Goal: Task Accomplishment & Management: Manage account settings

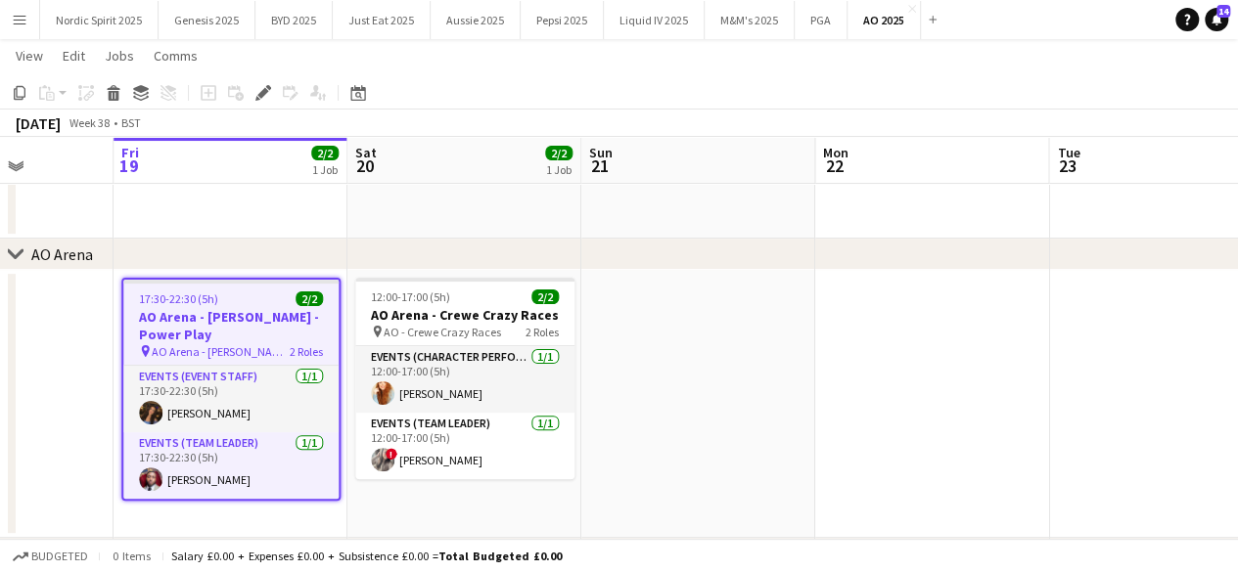
scroll to position [0, 818]
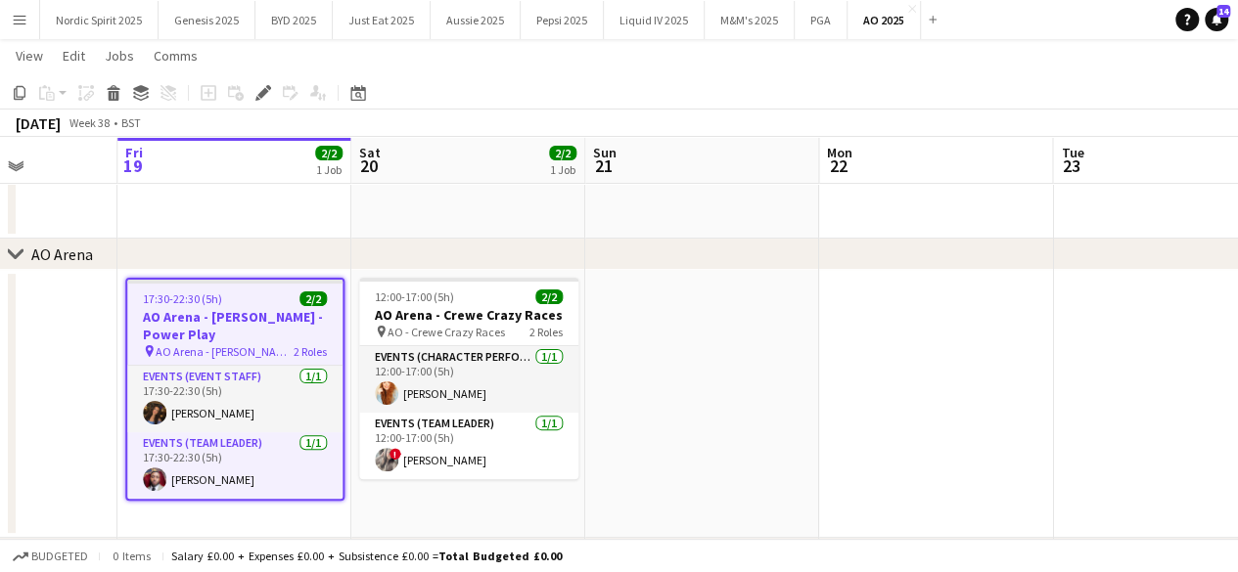
drag, startPoint x: 865, startPoint y: 383, endPoint x: 720, endPoint y: 389, distance: 145.0
click at [720, 389] on app-calendar-viewport "Mon 15 Tue 16 Wed 17 Thu 18 Fri 19 2/2 1 Job Sat 20 2/2 1 Job Sun 21 Mon 22 Tue…" at bounding box center [619, 287] width 1238 height 681
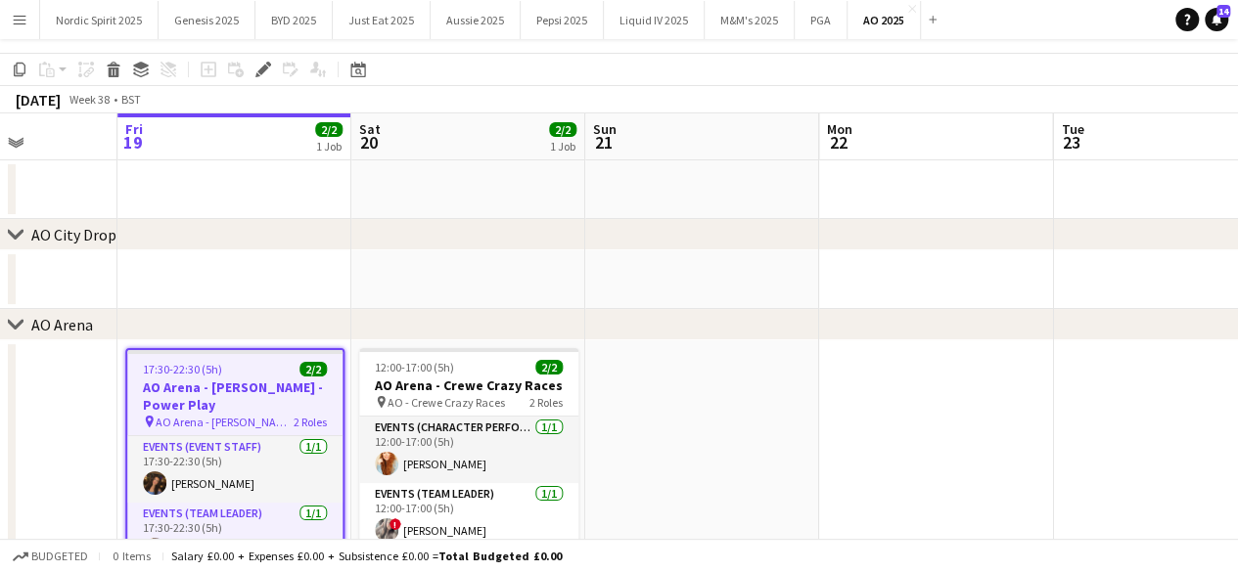
scroll to position [0, 0]
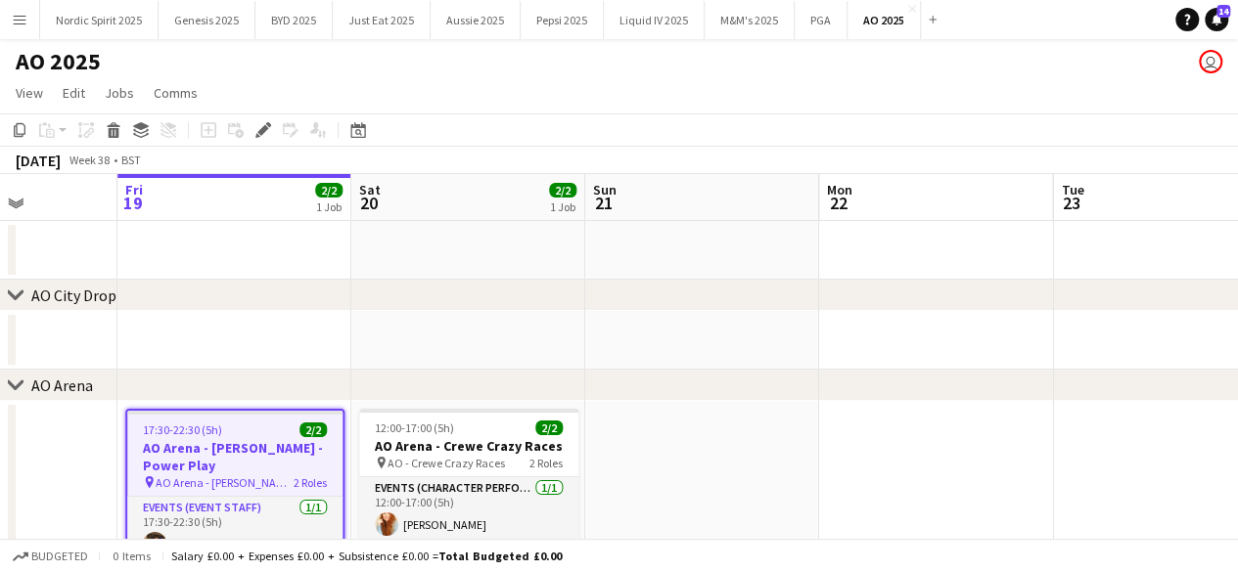
drag, startPoint x: 1237, startPoint y: 101, endPoint x: 1237, endPoint y: 147, distance: 46.0
click at [1237, 147] on app-board "AO 2025 user View Day view expanded Day view collapsed Month view Date picker J…" at bounding box center [619, 415] width 1238 height 753
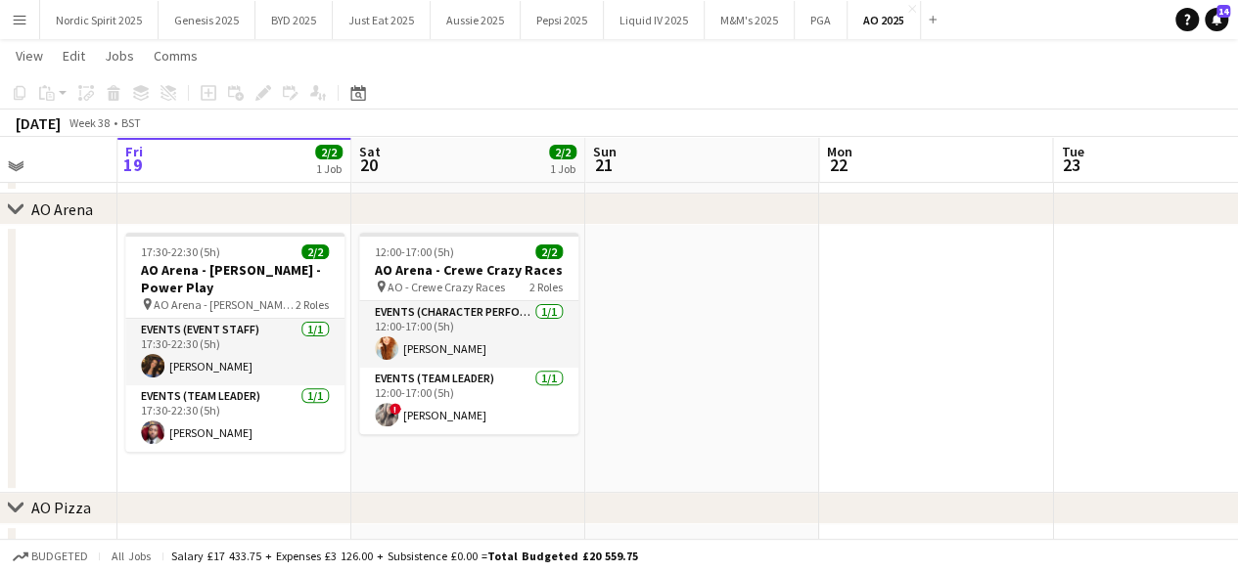
scroll to position [174, 0]
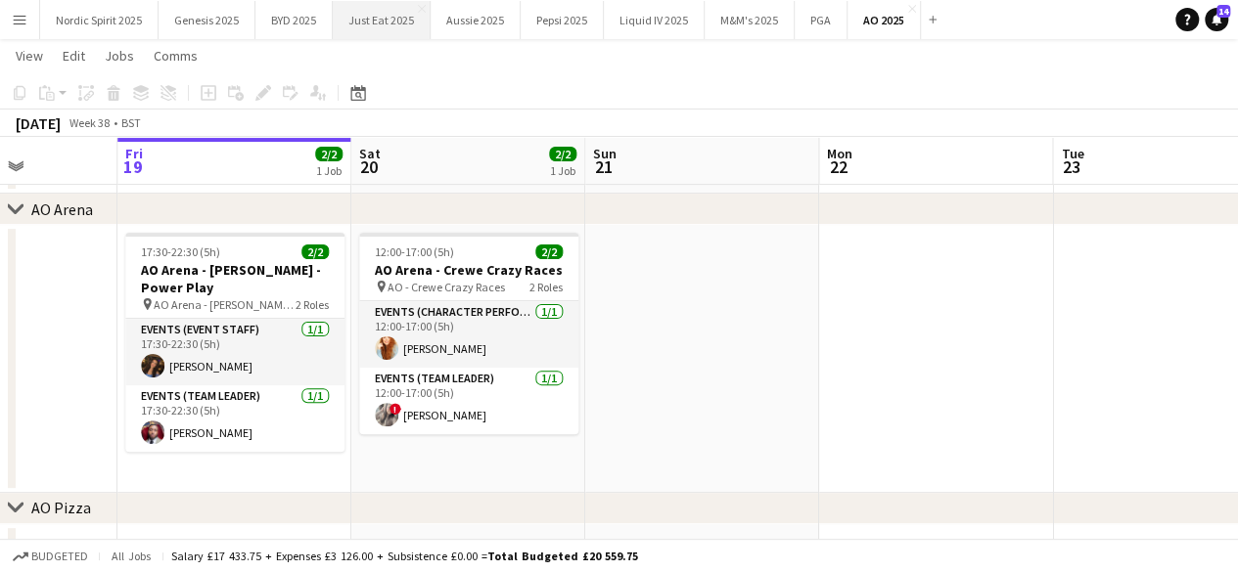
click at [361, 30] on button "Just Eat 2025 Close" at bounding box center [382, 20] width 98 height 38
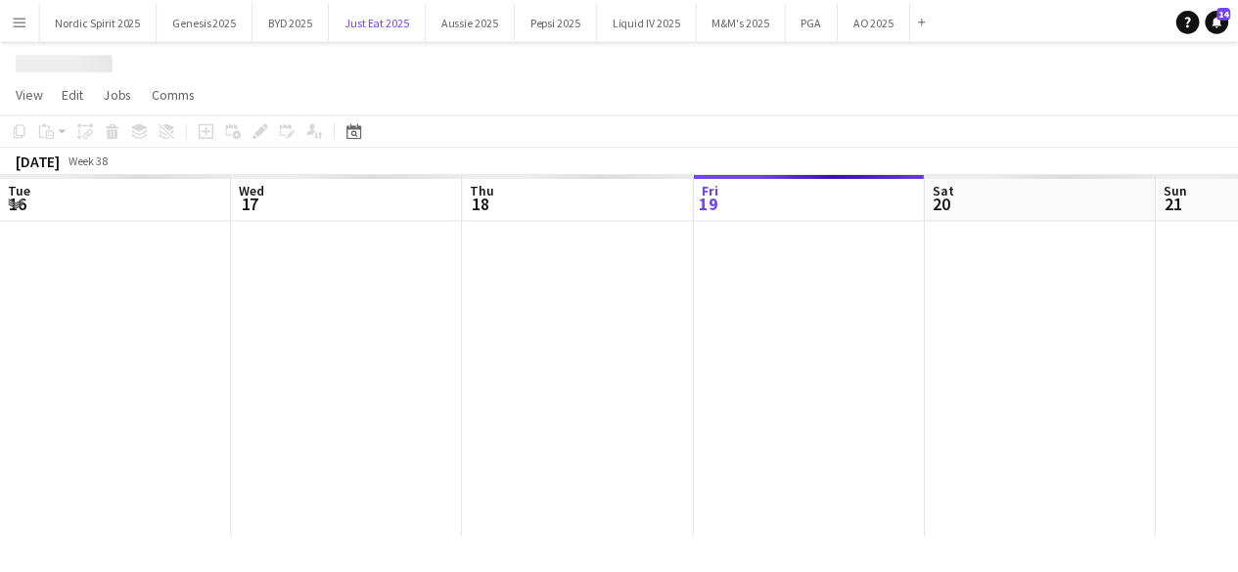
scroll to position [0, 468]
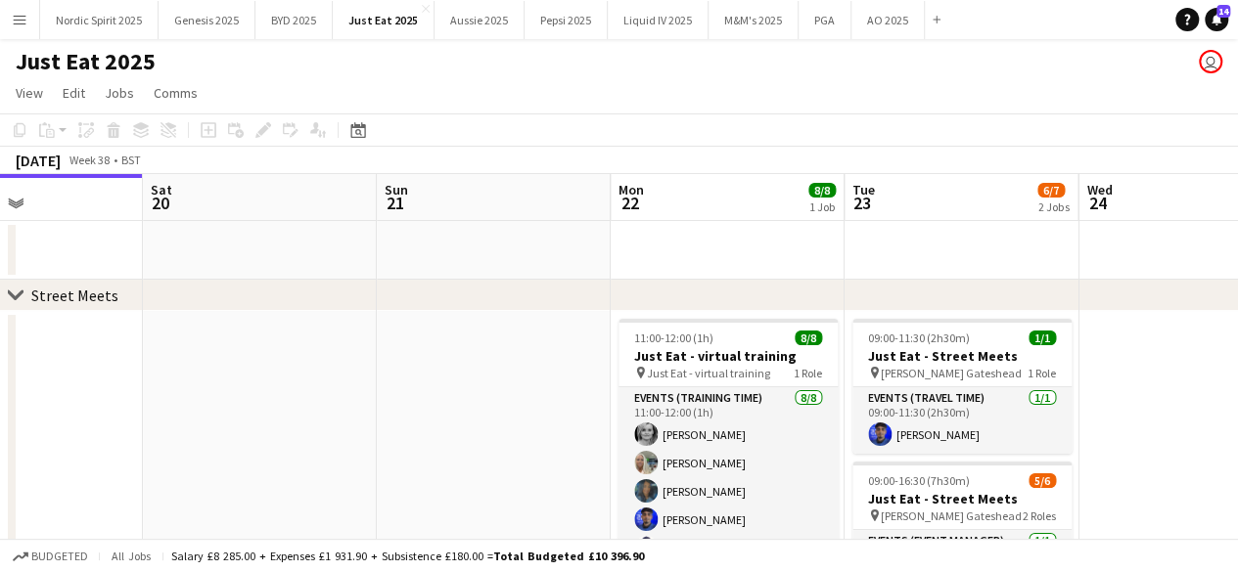
drag, startPoint x: 726, startPoint y: 388, endPoint x: 396, endPoint y: 417, distance: 331.0
click at [397, 417] on app-calendar-viewport "Tue 16 1/1 1 Job Wed 17 5/5 2 Jobs Thu 18 Fri 19 Sat 20 Sun 21 Mon 22 8/8 1 Job…" at bounding box center [619, 492] width 1238 height 636
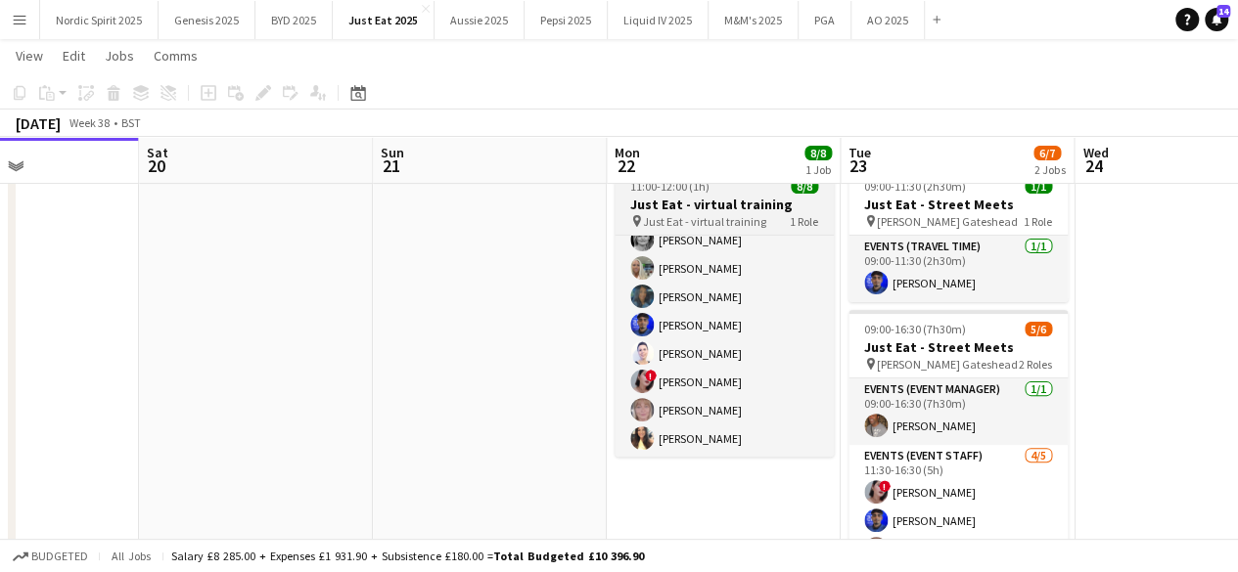
scroll to position [0, 0]
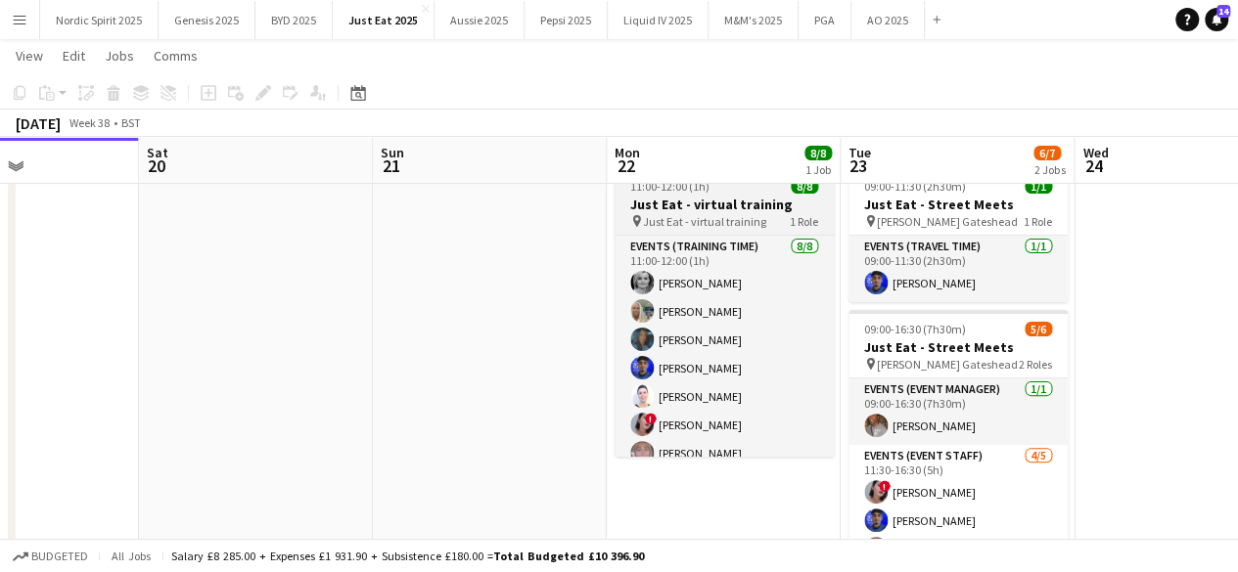
click at [724, 194] on app-job-card "11:00-12:00 (1h) 8/8 Just Eat - virtual training pin Just Eat - virtual trainin…" at bounding box center [723, 312] width 219 height 290
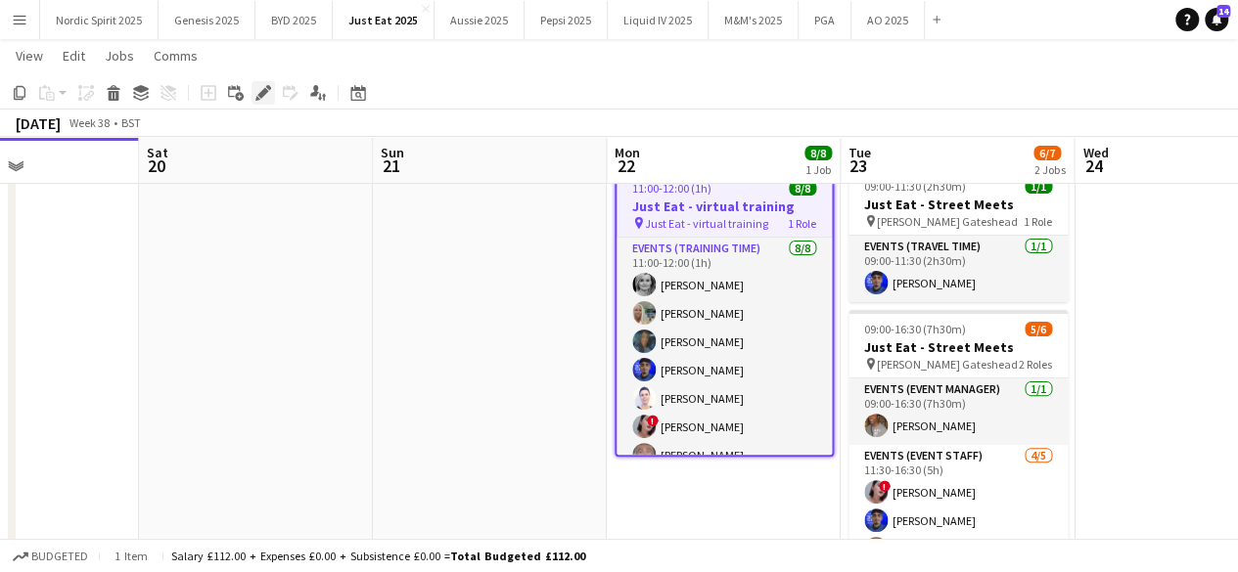
click at [265, 83] on div "Edit" at bounding box center [262, 92] width 23 height 23
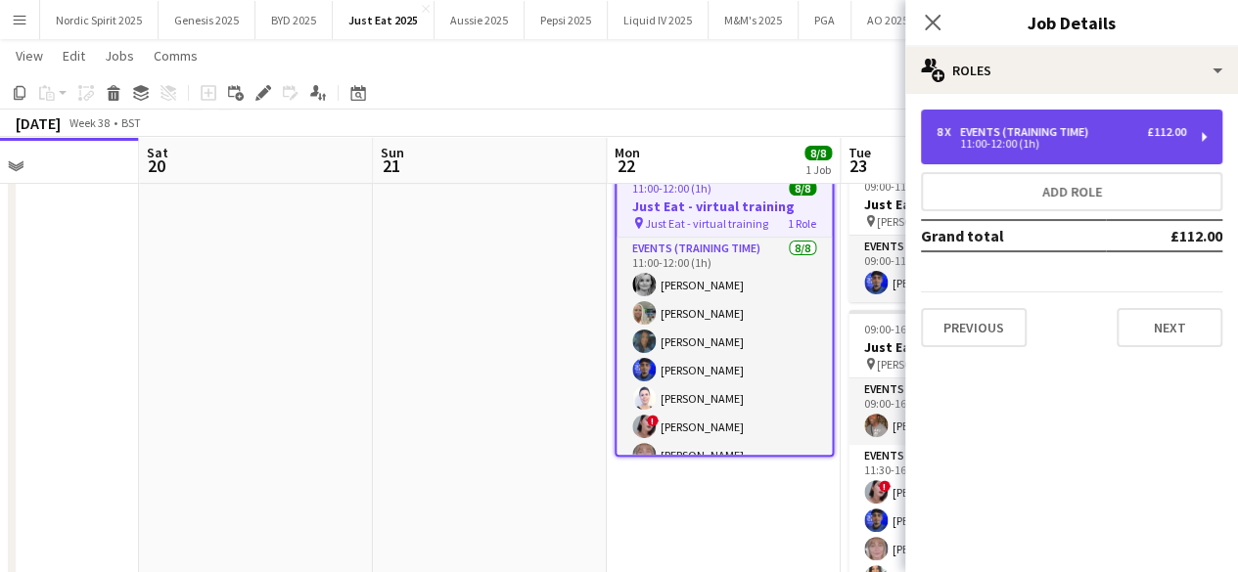
click at [1190, 134] on div "8 x Events (Training Time) £112.00 11:00-12:00 (1h)" at bounding box center [1071, 137] width 301 height 55
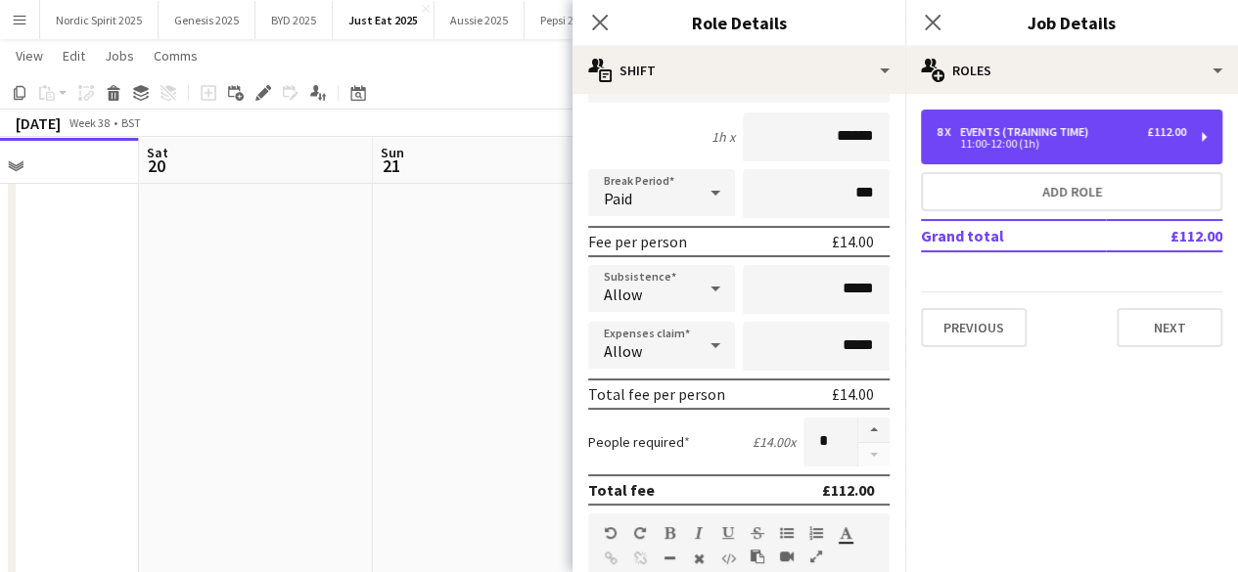
scroll to position [196, 0]
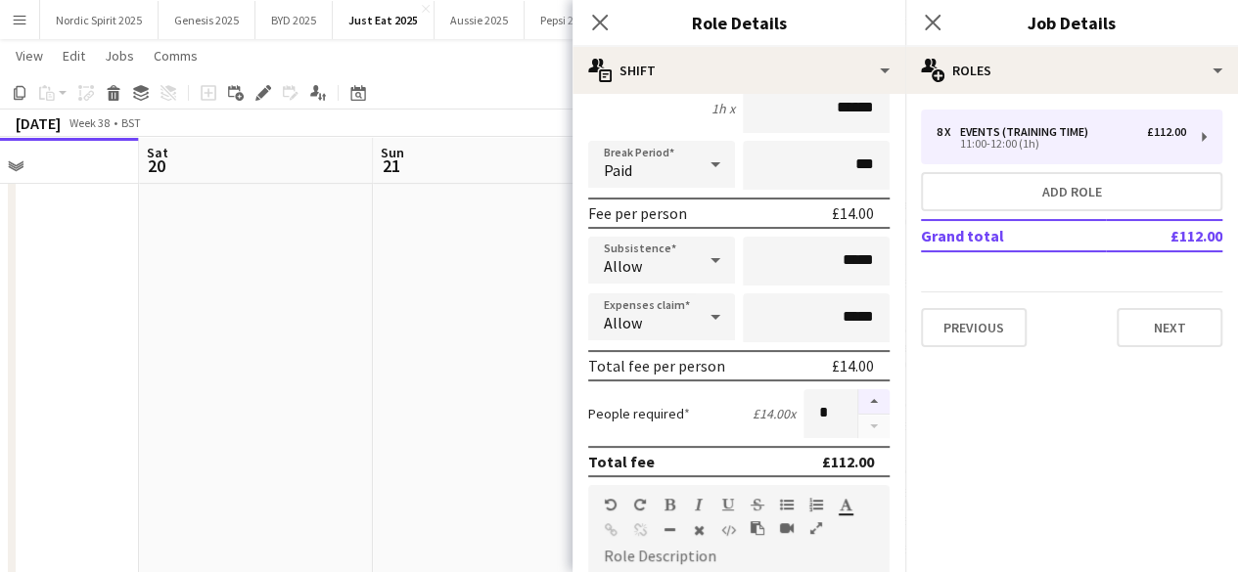
click at [860, 397] on button "button" at bounding box center [873, 401] width 31 height 25
type input "*"
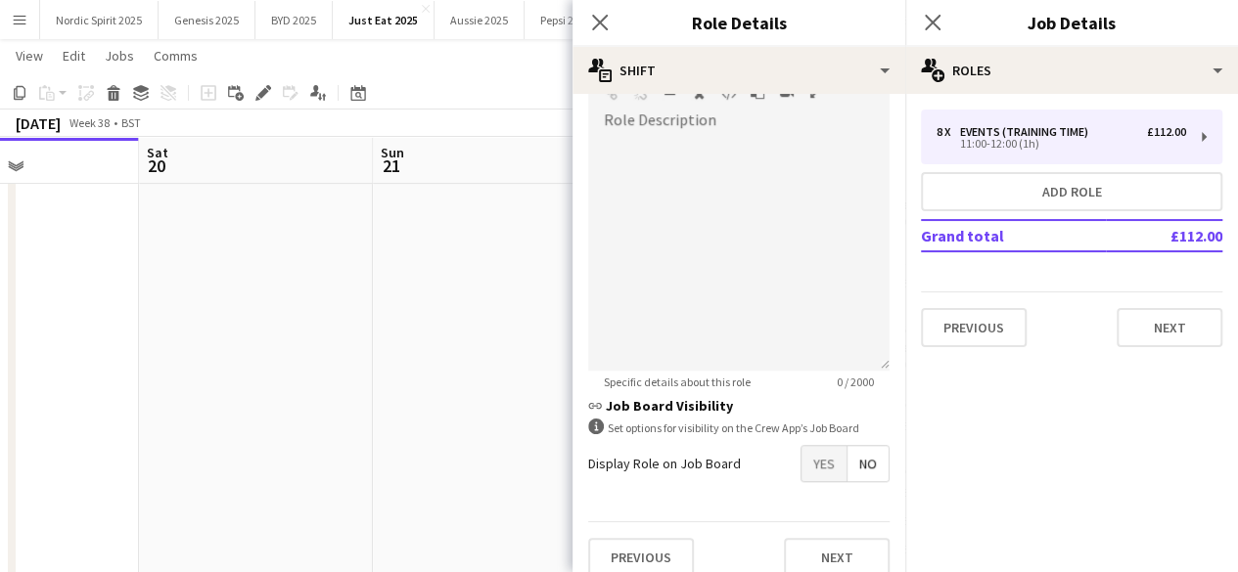
scroll to position [652, 0]
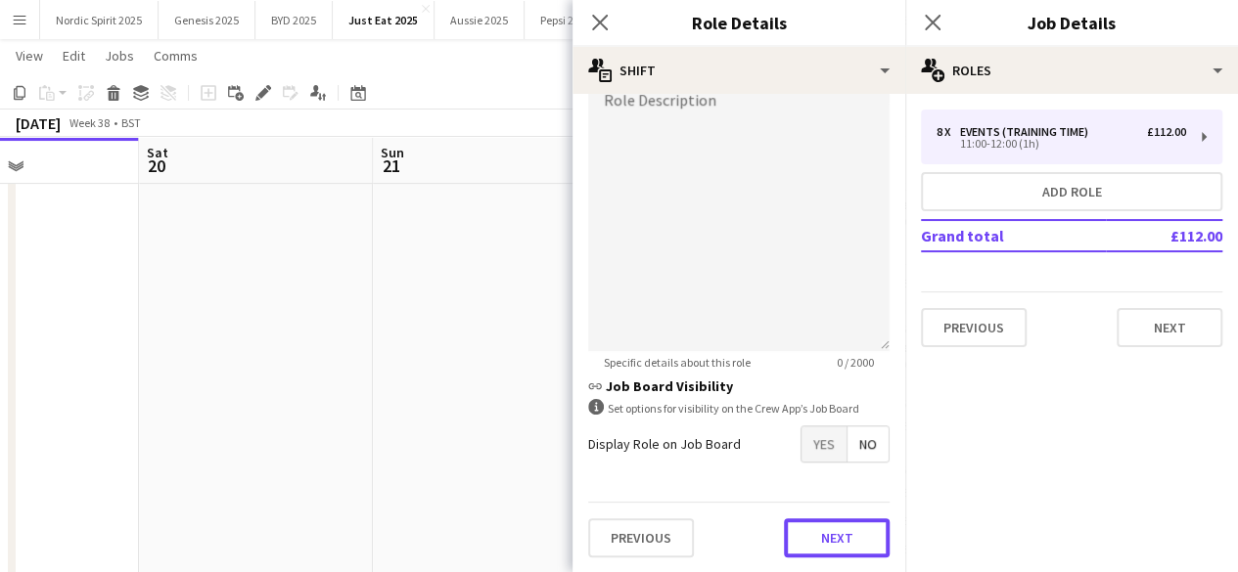
click at [840, 524] on button "Next" at bounding box center [837, 538] width 106 height 39
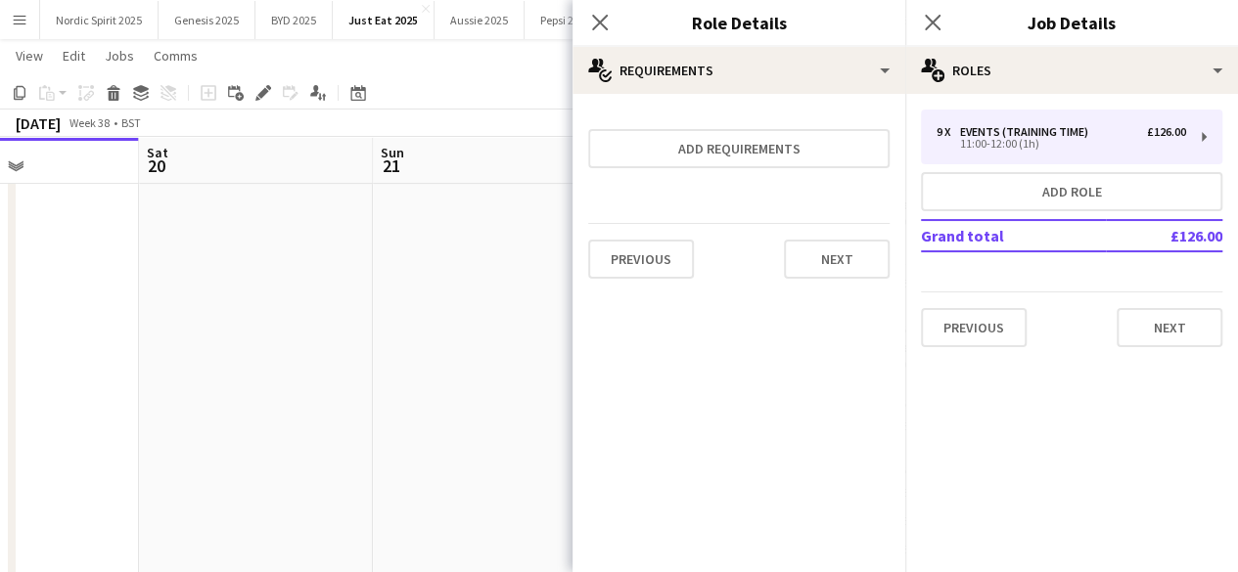
scroll to position [0, 0]
click at [847, 265] on button "Next" at bounding box center [837, 259] width 106 height 39
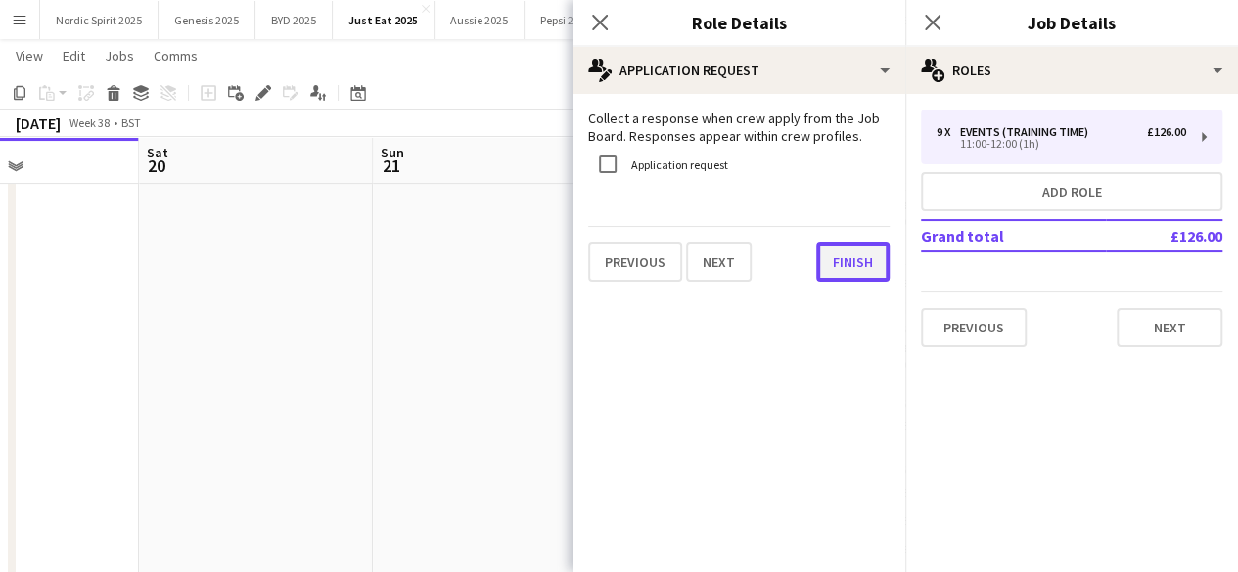
click at [847, 266] on button "Finish" at bounding box center [852, 262] width 73 height 39
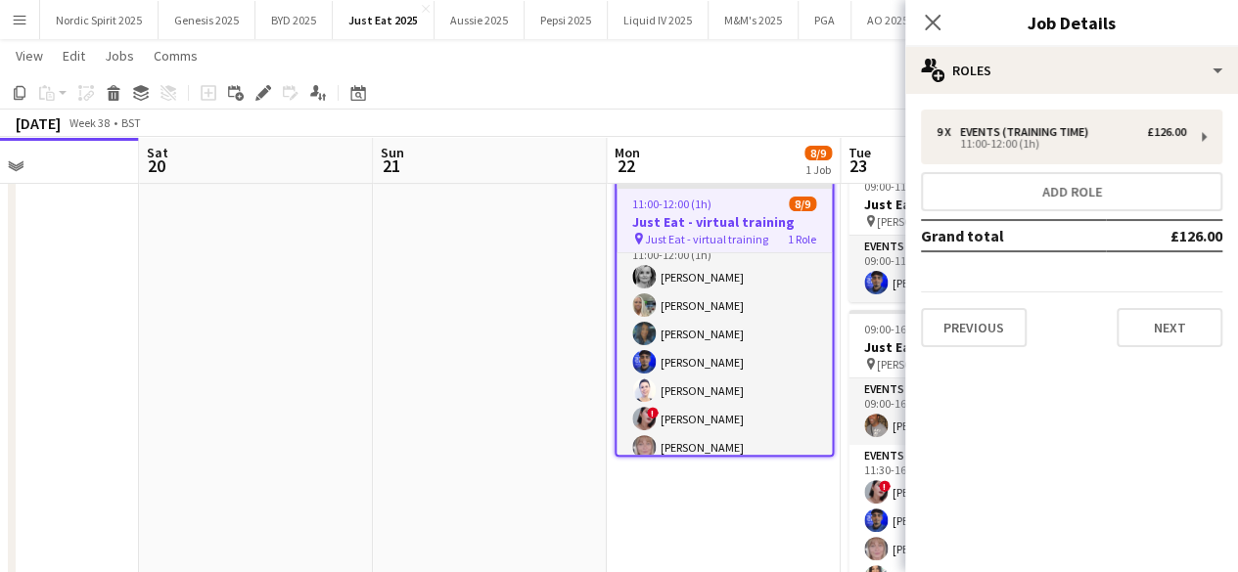
scroll to position [91, 0]
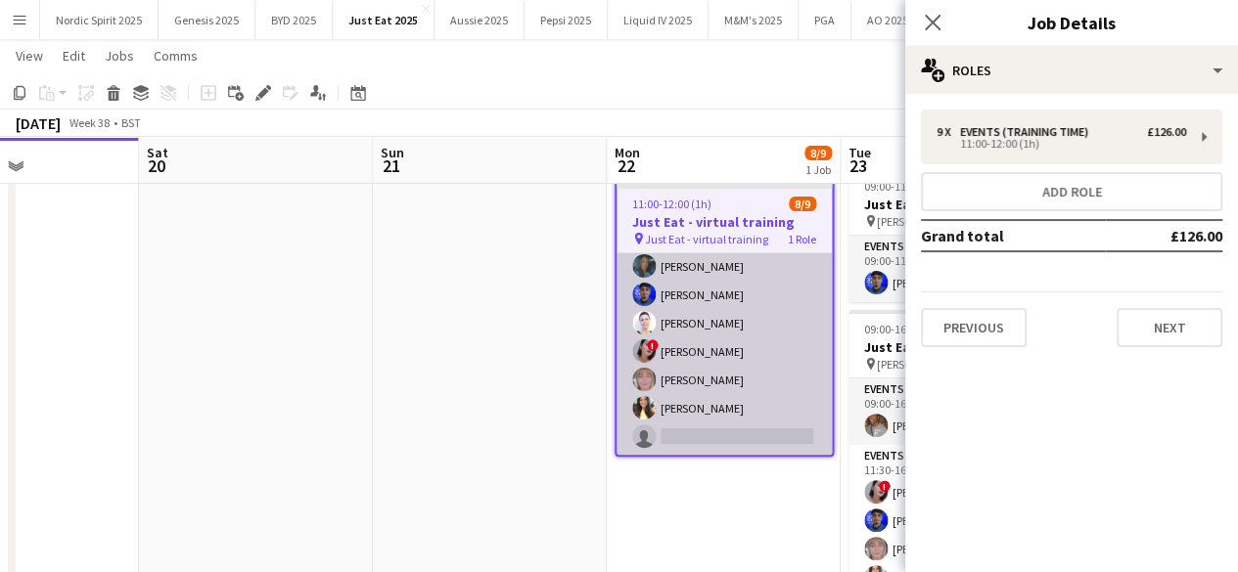
click at [757, 434] on app-card-role "Events (Training Time) [DATE] 11:00-12:00 (1h) [PERSON_NAME] [PERSON_NAME] [PER…" at bounding box center [723, 309] width 215 height 294
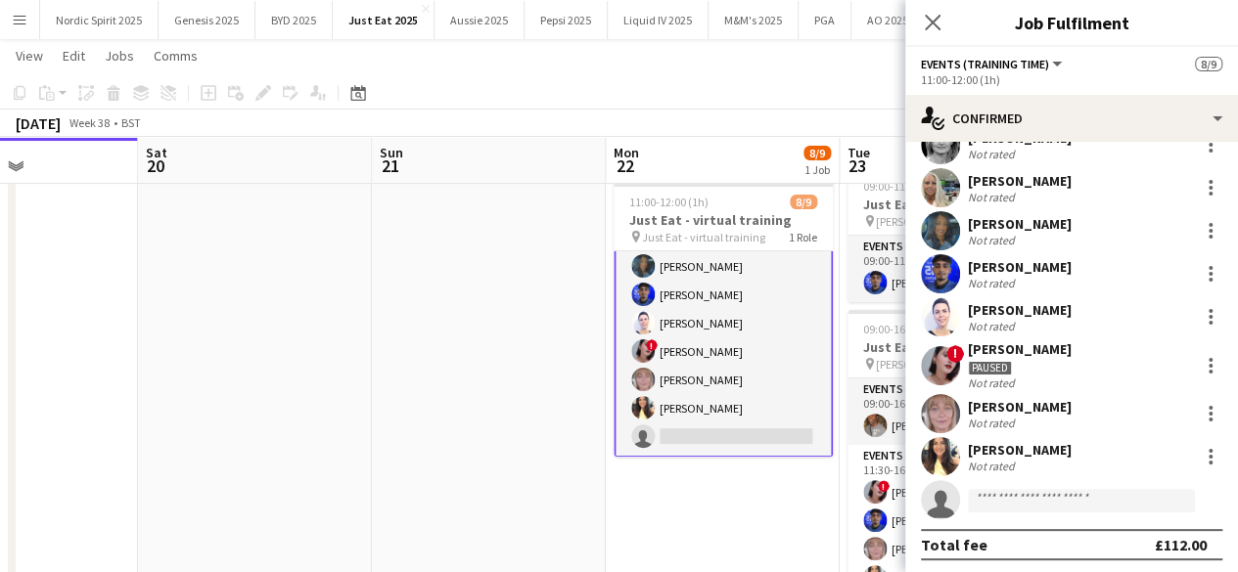
scroll to position [76, 0]
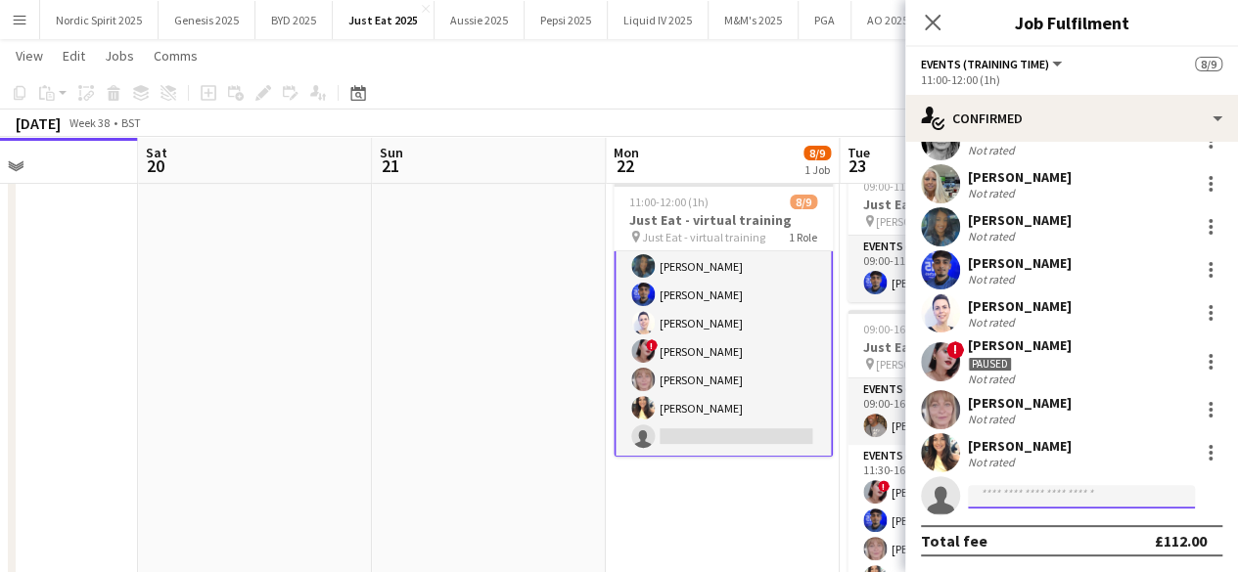
click at [1072, 492] on input at bounding box center [1081, 496] width 227 height 23
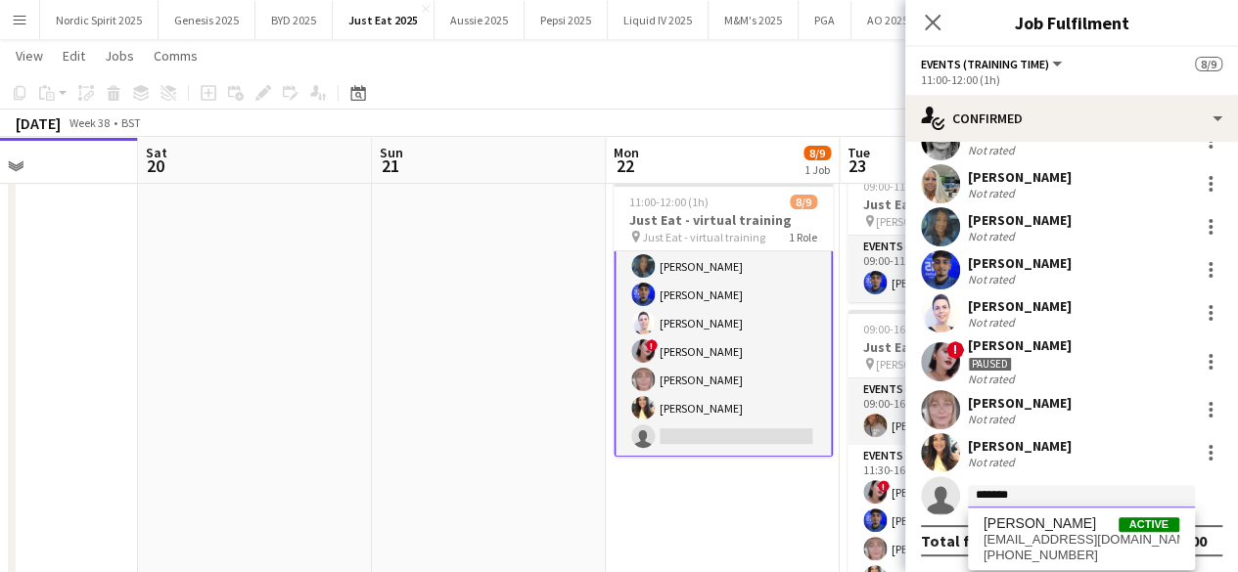
type input "*******"
click at [1055, 522] on span "[PERSON_NAME]" at bounding box center [1039, 524] width 113 height 17
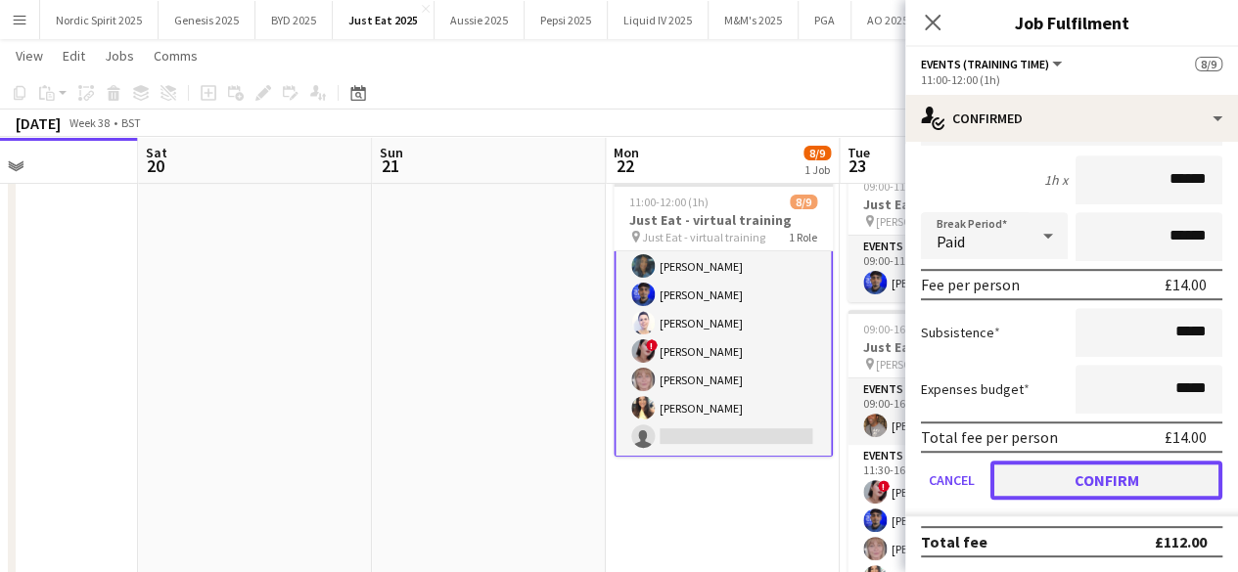
click at [1163, 477] on button "Confirm" at bounding box center [1106, 480] width 232 height 39
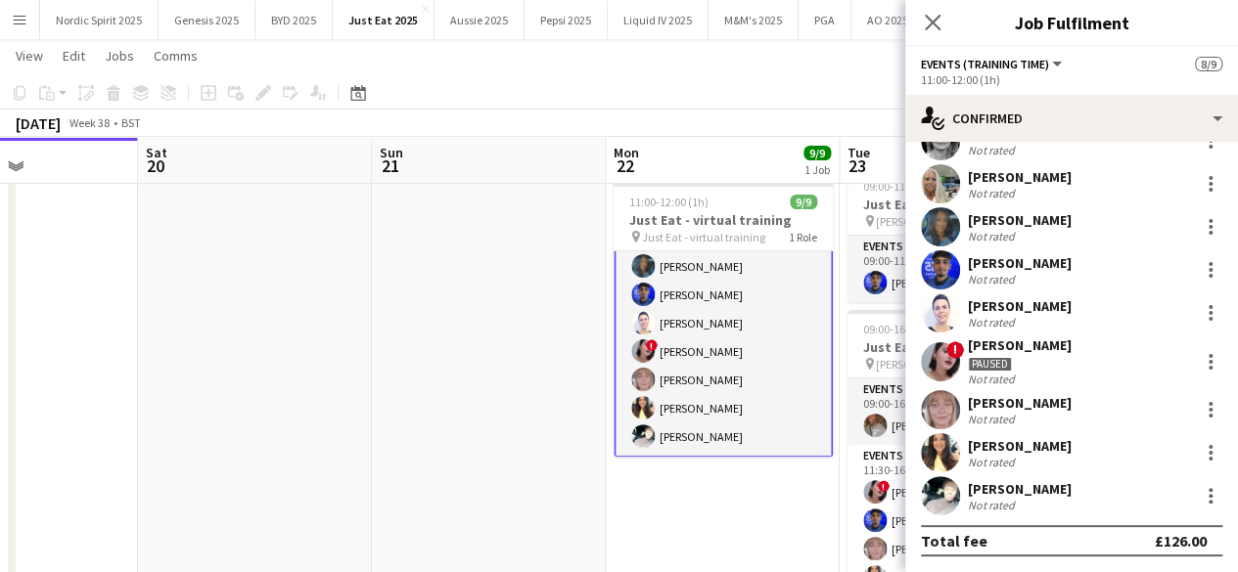
click at [763, 512] on app-date-cell "Updated 11:00-12:00 (1h) 9/9 Just Eat - virtual training pin Just Eat - virtual…" at bounding box center [723, 408] width 234 height 499
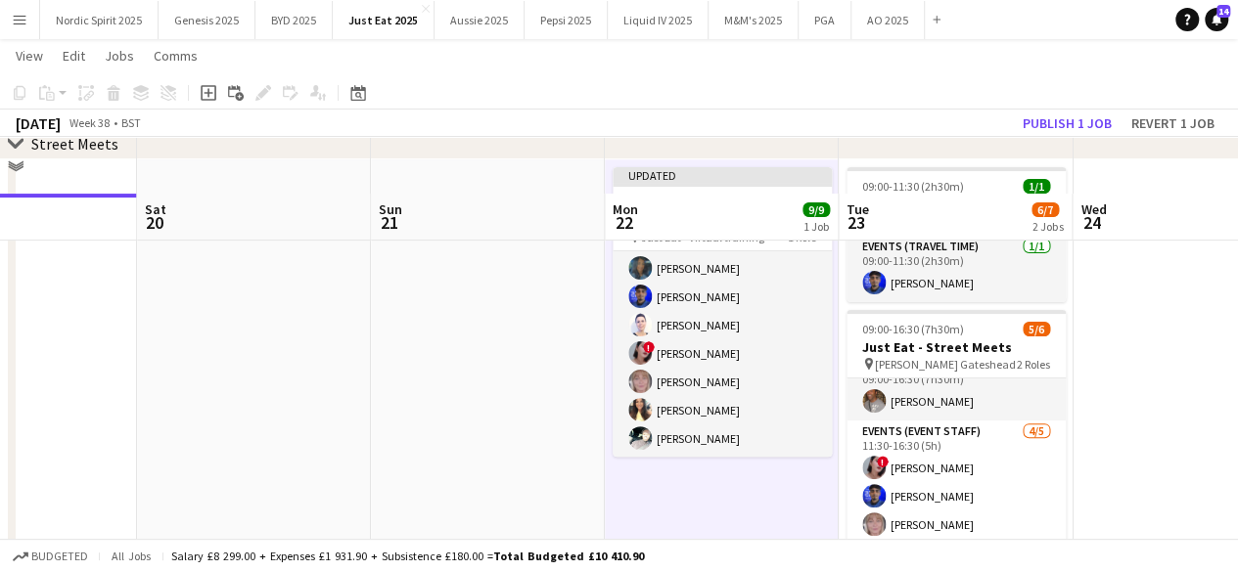
scroll to position [268, 0]
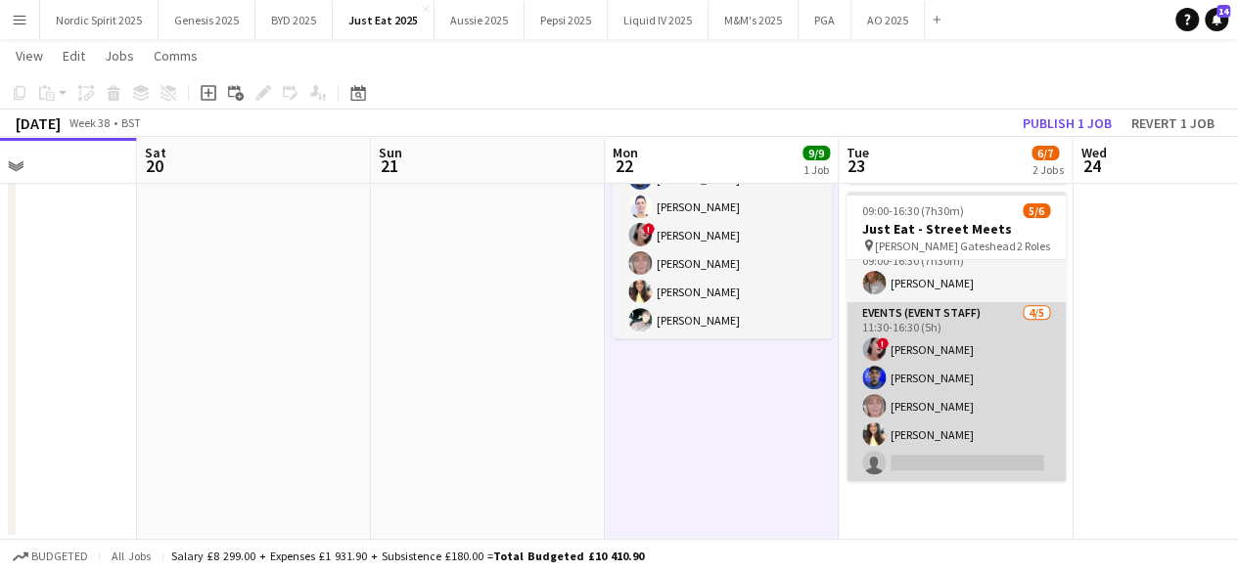
click at [925, 458] on app-card-role "Events (Event Staff) [DATE] 11:30-16:30 (5h) ! [PERSON_NAME] [PERSON_NAME] [PER…" at bounding box center [955, 392] width 219 height 180
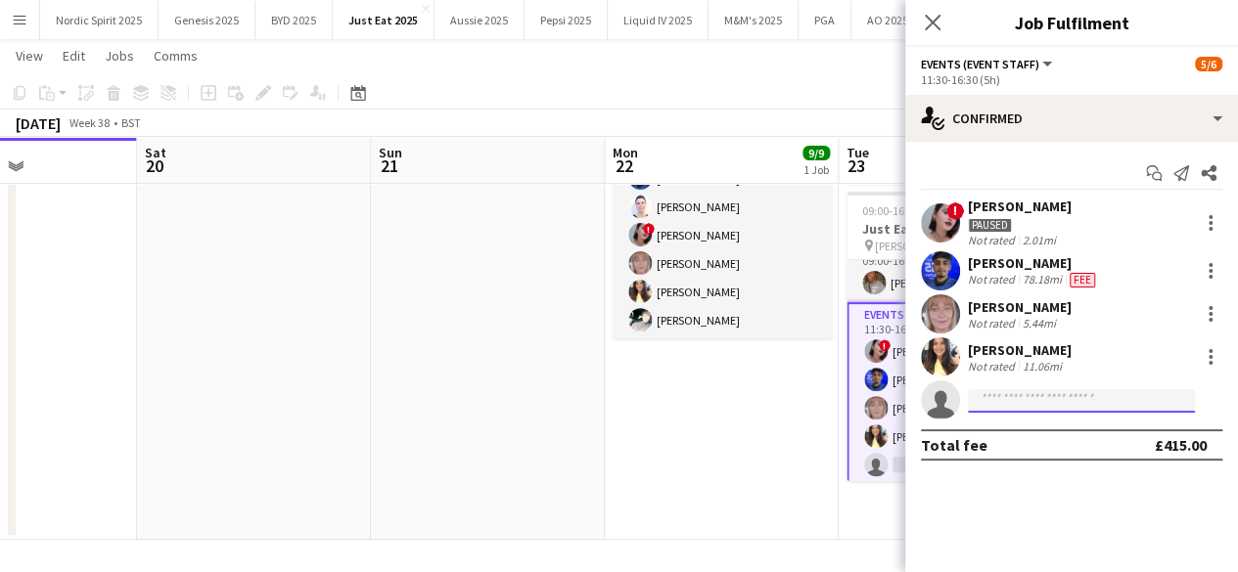
click at [988, 397] on input at bounding box center [1081, 400] width 227 height 23
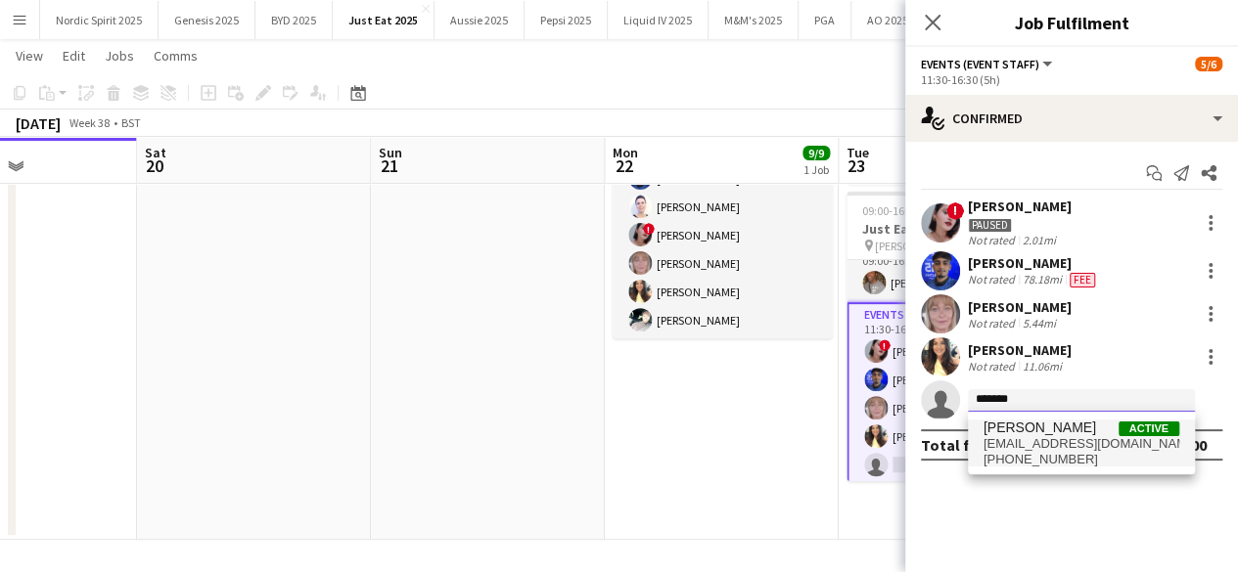
type input "*******"
click at [992, 436] on span "[EMAIL_ADDRESS][DOMAIN_NAME]" at bounding box center [1081, 444] width 196 height 16
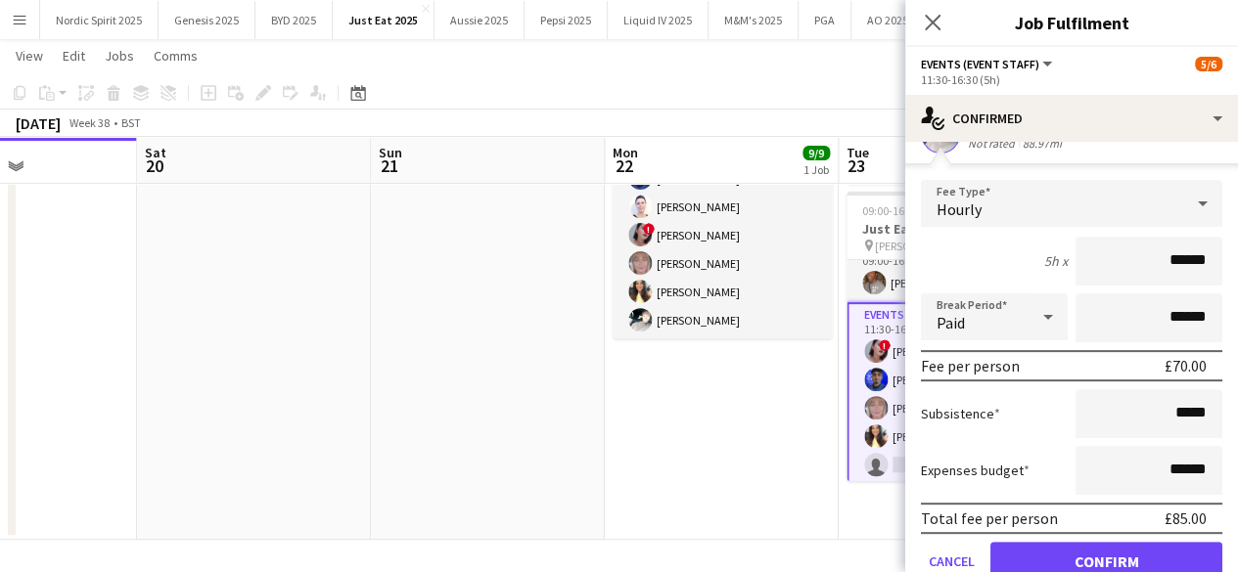
scroll to position [347, 0]
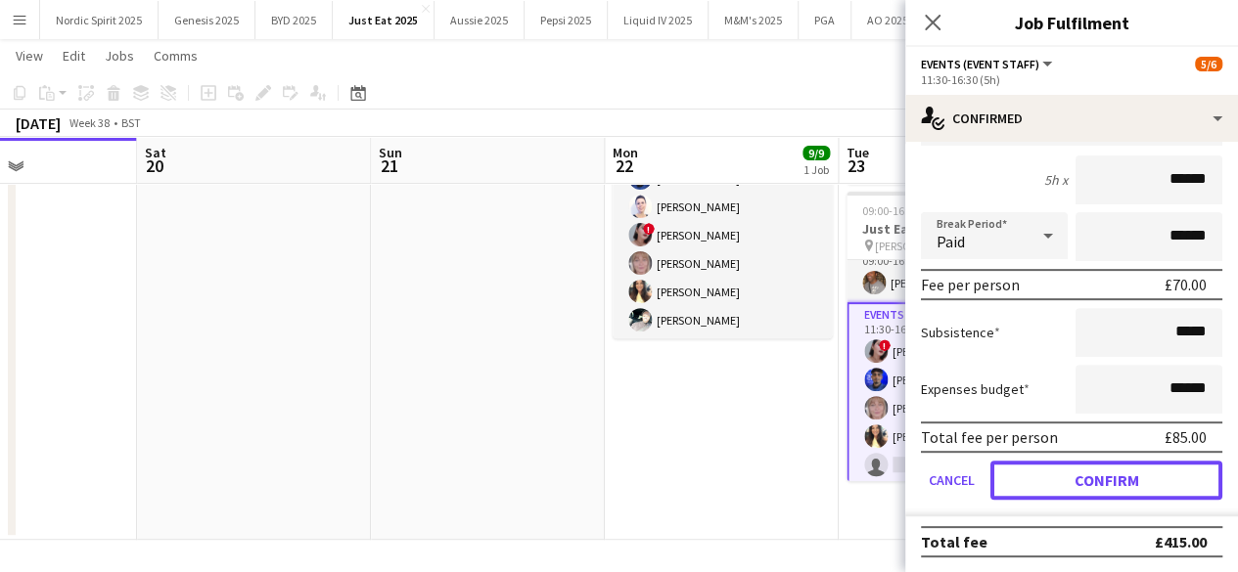
click at [1158, 490] on button "Confirm" at bounding box center [1106, 480] width 232 height 39
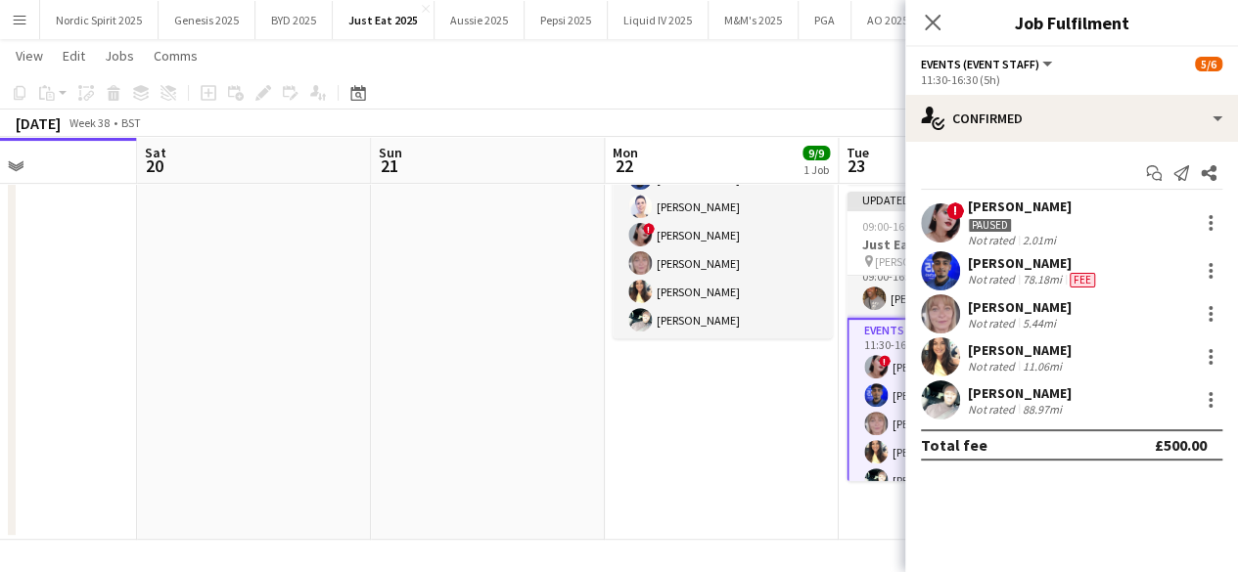
scroll to position [0, 0]
click at [748, 543] on app-board "Just Eat 2025 user View Day view expanded Day view collapsed Month view Date pi…" at bounding box center [619, 172] width 1238 height 802
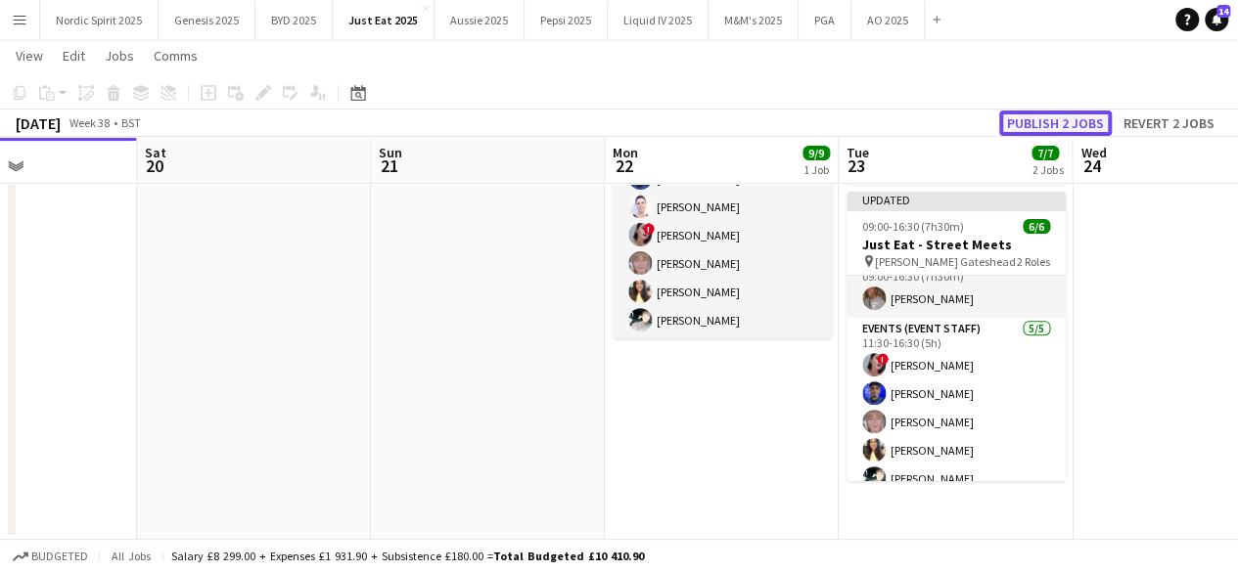
click at [1062, 130] on button "Publish 2 jobs" at bounding box center [1055, 123] width 113 height 25
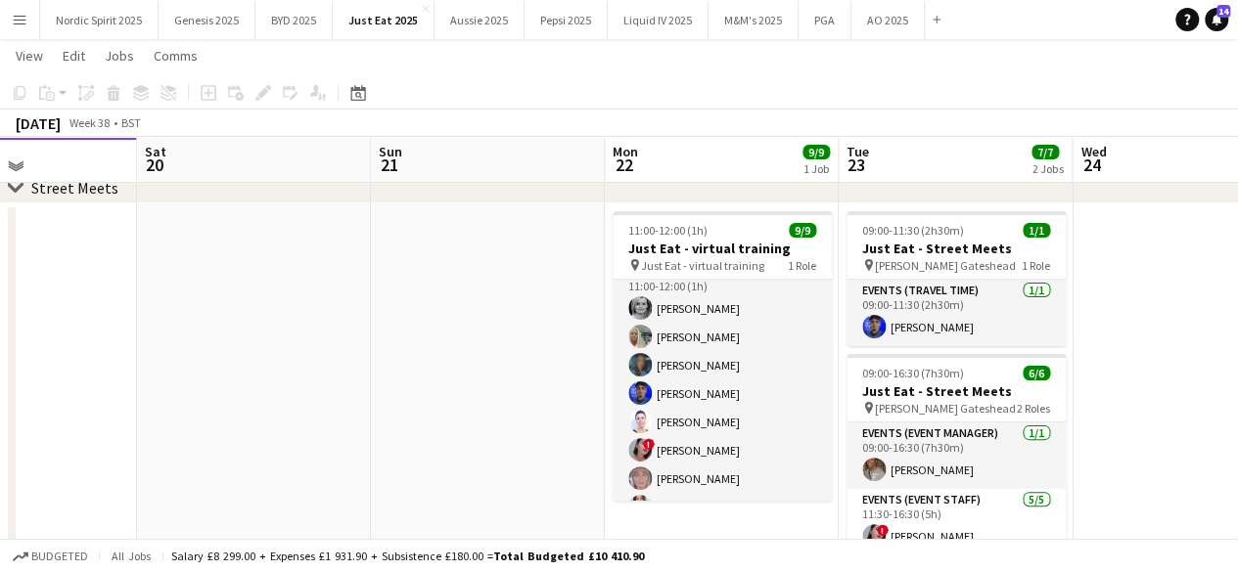
scroll to position [104, 0]
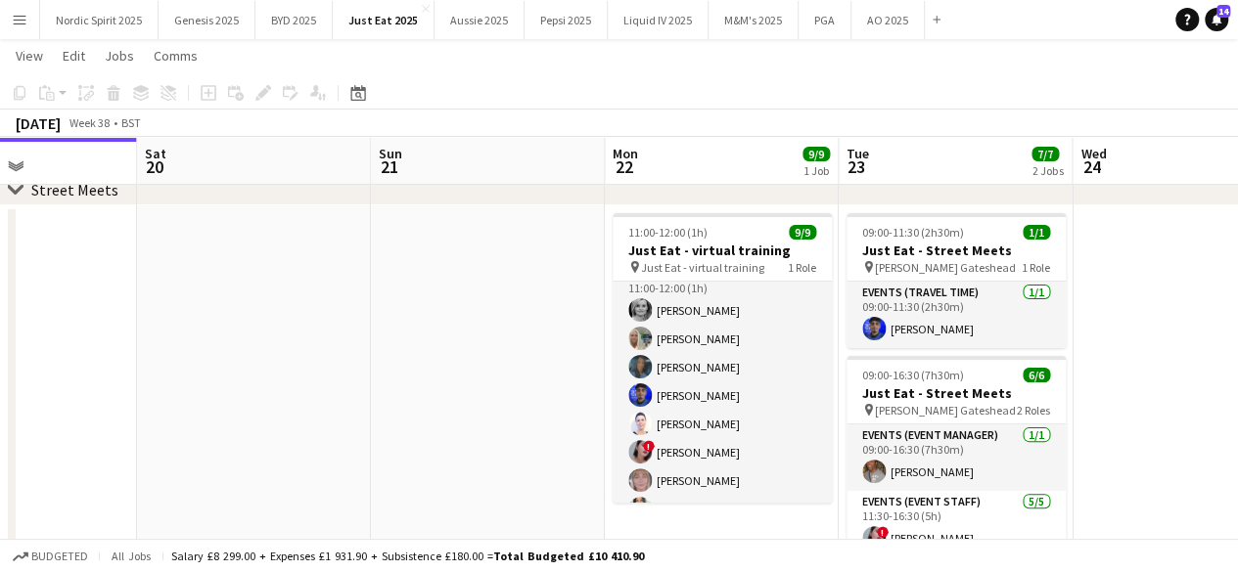
click at [482, 416] on app-date-cell at bounding box center [488, 454] width 234 height 499
